Goal: Book appointment/travel/reservation

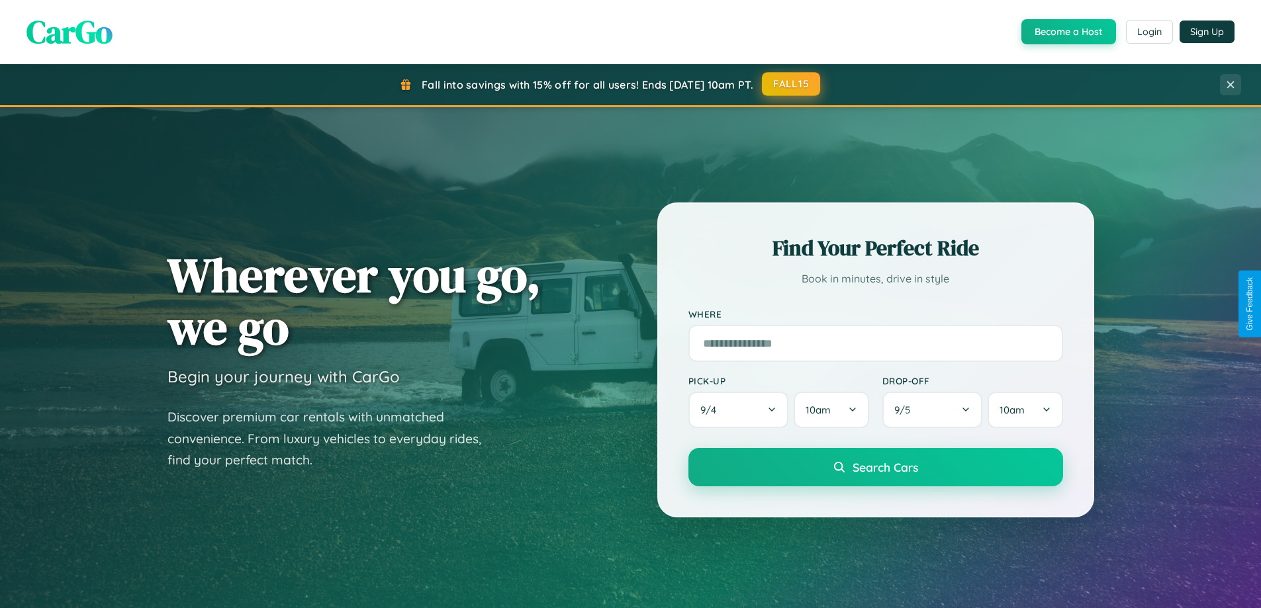
click at [791, 84] on button "FALL15" at bounding box center [791, 84] width 58 height 24
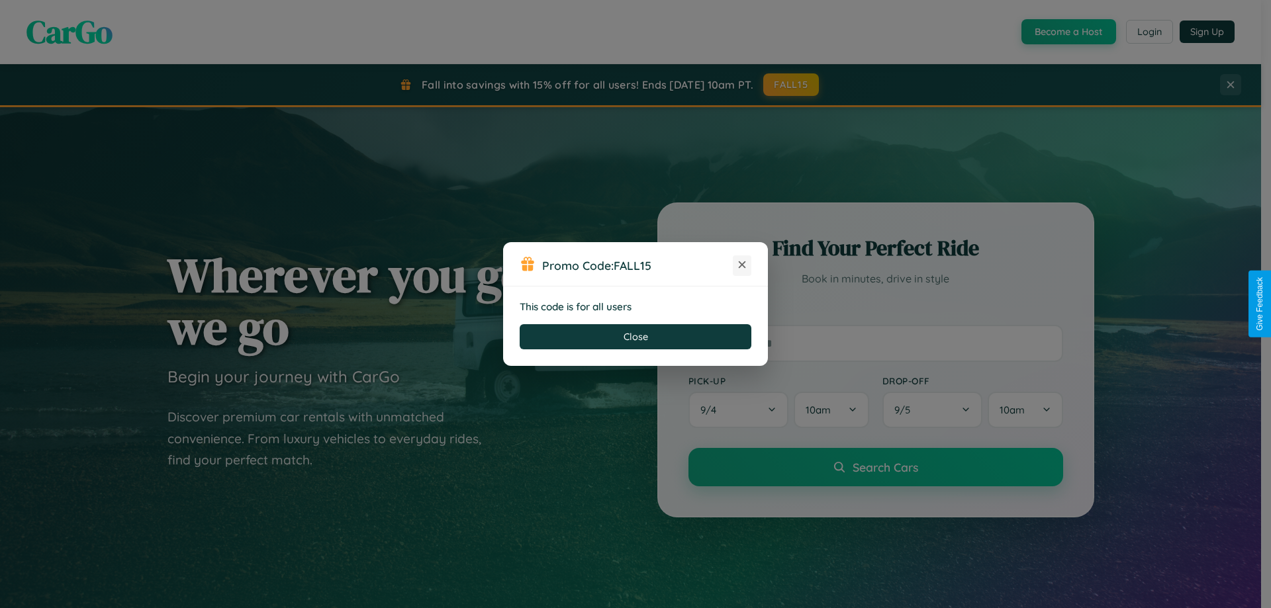
click at [742, 265] on icon at bounding box center [741, 264] width 13 height 13
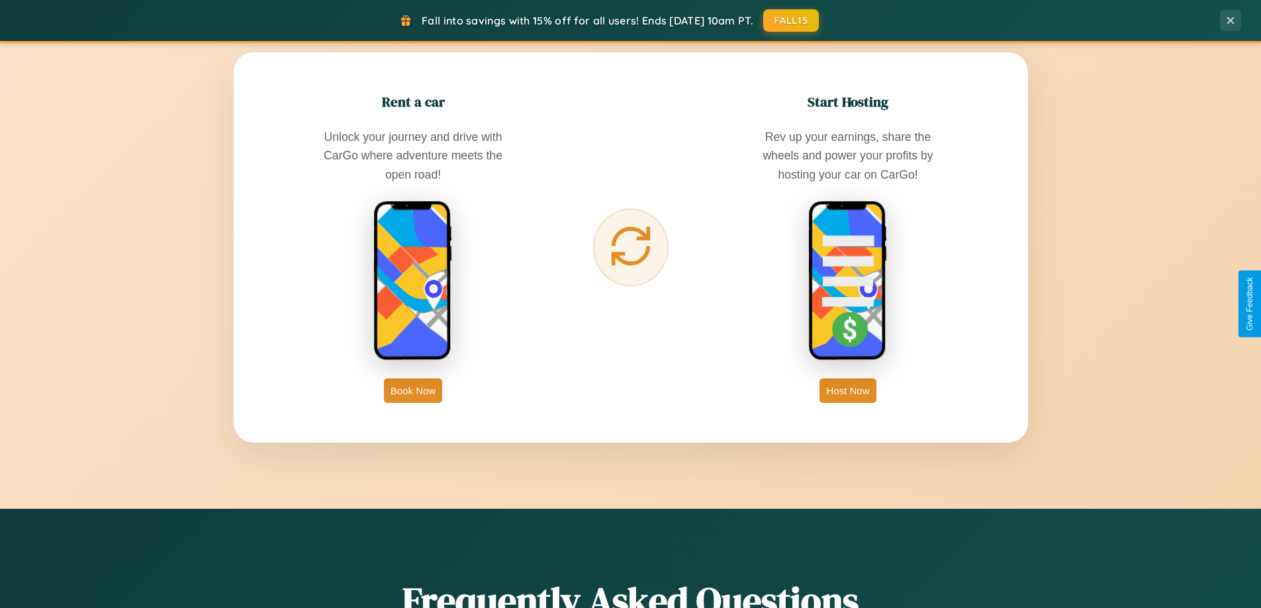
scroll to position [2126, 0]
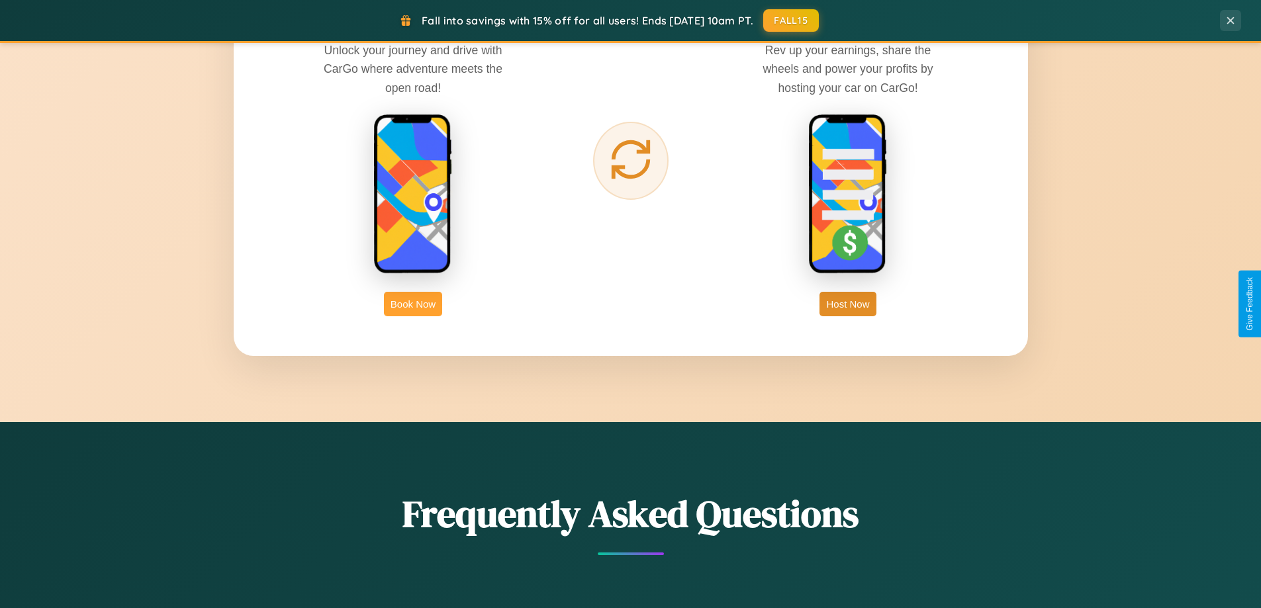
click at [413, 304] on button "Book Now" at bounding box center [413, 304] width 58 height 24
